Goal: Find specific page/section: Find specific page/section

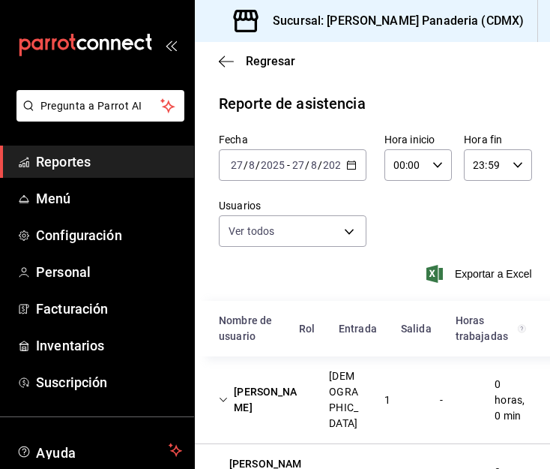
scroll to position [1463, 0]
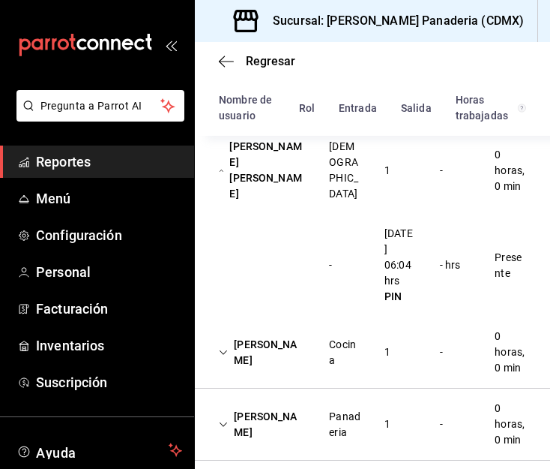
click at [75, 163] on span "Reportes" at bounding box center [109, 161] width 146 height 20
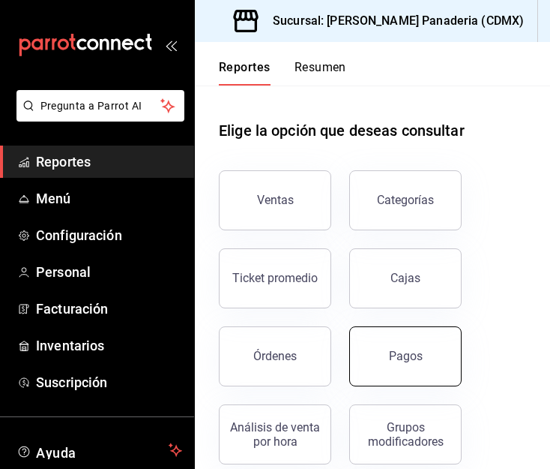
click at [427, 352] on button "Pagos" at bounding box center [405, 356] width 112 height 60
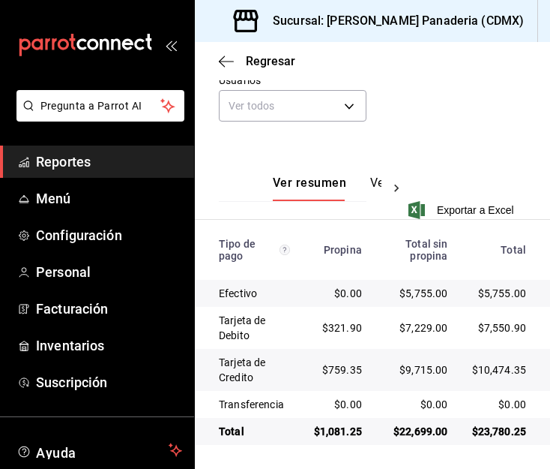
scroll to position [278, 0]
